Goal: Information Seeking & Learning: Learn about a topic

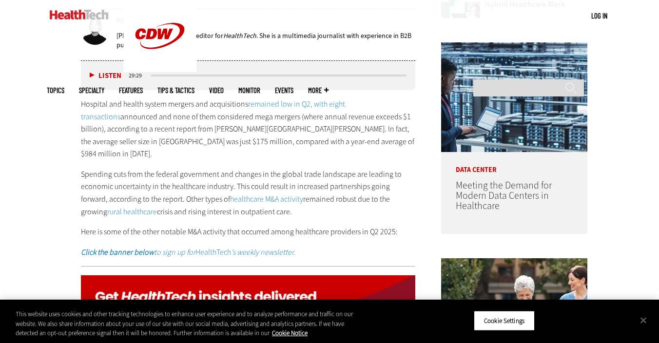
scroll to position [499, 0]
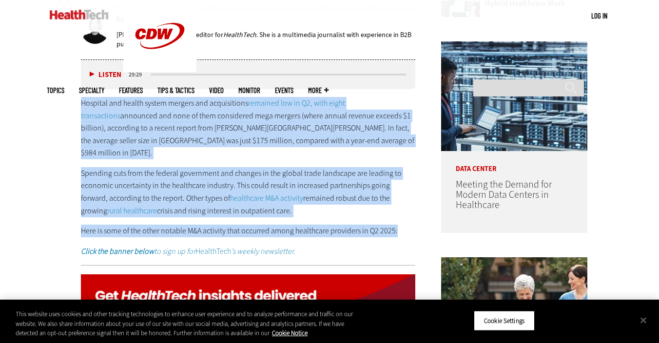
drag, startPoint x: 401, startPoint y: 223, endPoint x: 44, endPoint y: 106, distance: 375.6
copy div "Hospital and health system mergers and acquisitions remained low in Q2, with ei…"
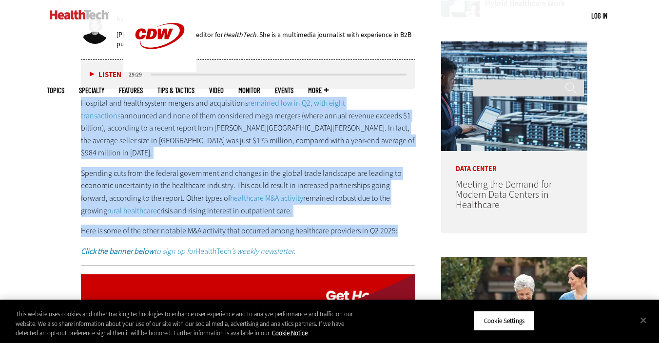
copy div "Hospital and health system mergers and acquisitions remained low in Q2, with ei…"
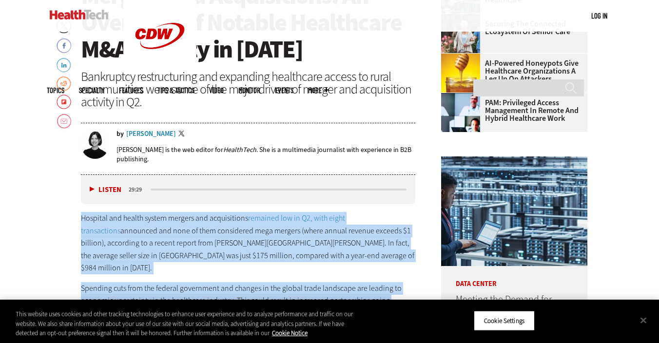
scroll to position [397, 0]
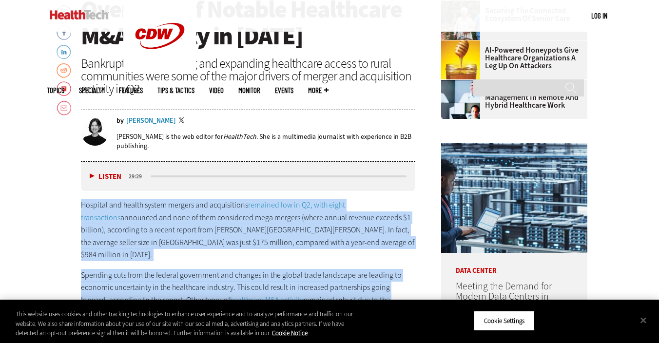
click at [300, 235] on p "Hospital and health system mergers and acquisitions remained low in Q2, with ei…" at bounding box center [248, 230] width 334 height 62
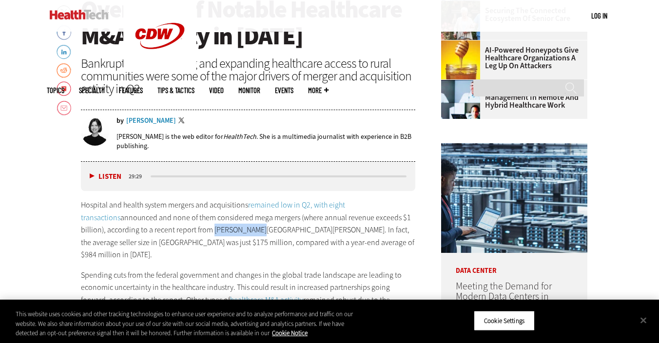
drag, startPoint x: 229, startPoint y: 231, endPoint x: 185, endPoint y: 231, distance: 44.8
click at [185, 231] on p "Hospital and health system mergers and acquisitions remained low in Q2, with ei…" at bounding box center [248, 230] width 334 height 62
copy p "Kaufman Hall"
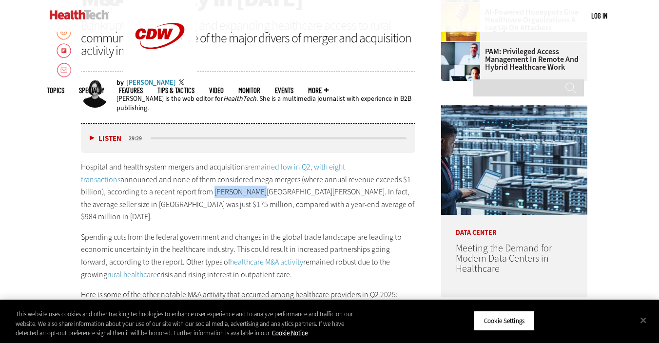
scroll to position [436, 0]
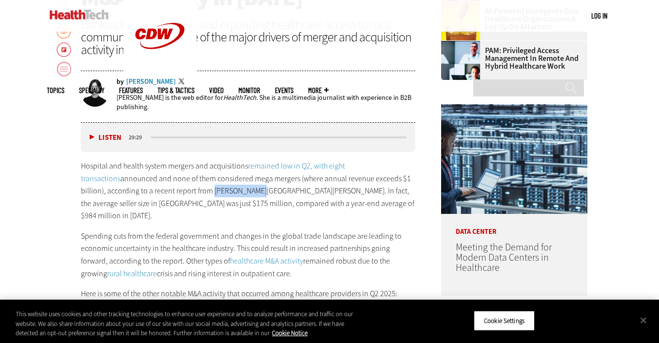
click at [235, 256] on link "healthcare M&A activity" at bounding box center [266, 261] width 73 height 10
click at [247, 215] on div "Hospital and health system mergers and acquisitions remained low in Q2, with ei…" at bounding box center [248, 240] width 334 height 161
click at [283, 166] on link "remained low in Q2, with eight transactions" at bounding box center [213, 172] width 264 height 23
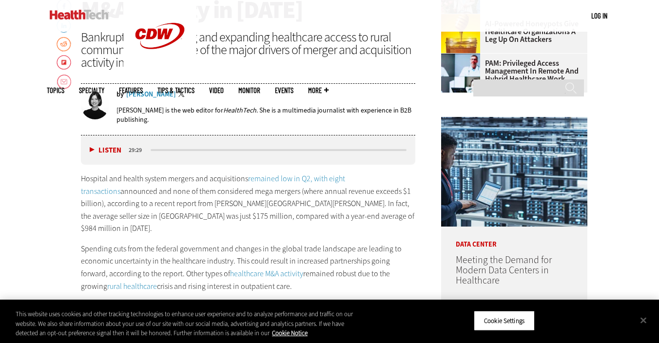
scroll to position [421, 0]
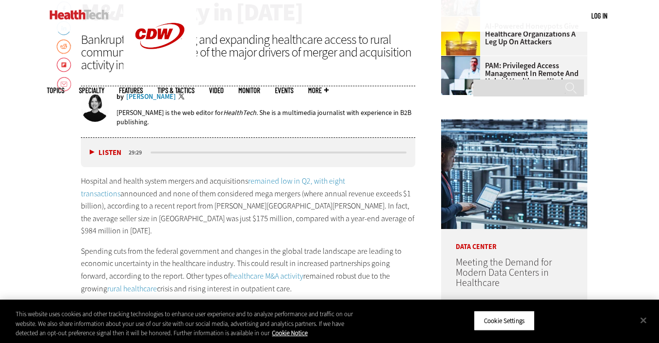
click at [314, 182] on link "remained low in Q2, with eight transactions" at bounding box center [213, 187] width 264 height 23
